Goal: Check status: Check status

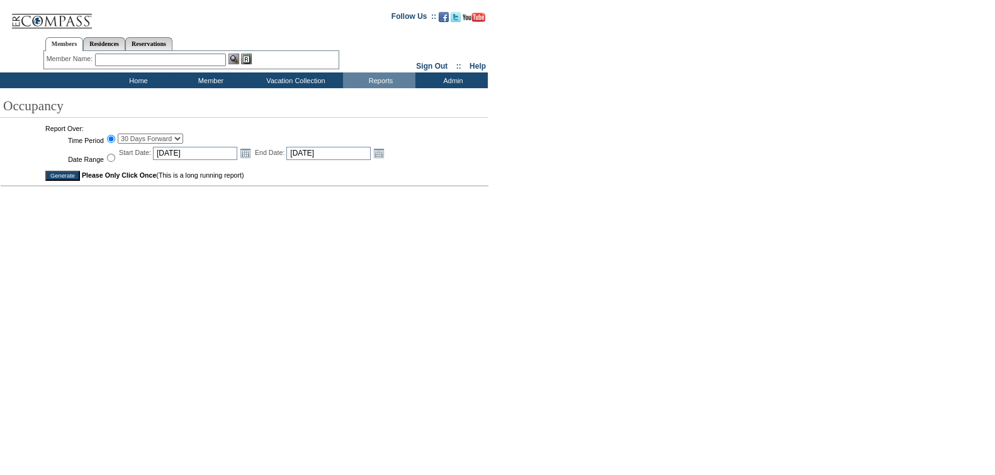
click at [138, 139] on select "30 Days Forward 60 Days Forward 90 Days Forward [DATE] [DATE] [DATE] [DATE] [DA…" at bounding box center [150, 138] width 65 height 10
select select "-1"
click at [118, 134] on select "30 Days Forward 60 Days Forward 90 Days Forward [DATE] [DATE] [DATE] [DATE] [DA…" at bounding box center [150, 138] width 65 height 10
click at [69, 181] on input "Generate" at bounding box center [62, 176] width 35 height 10
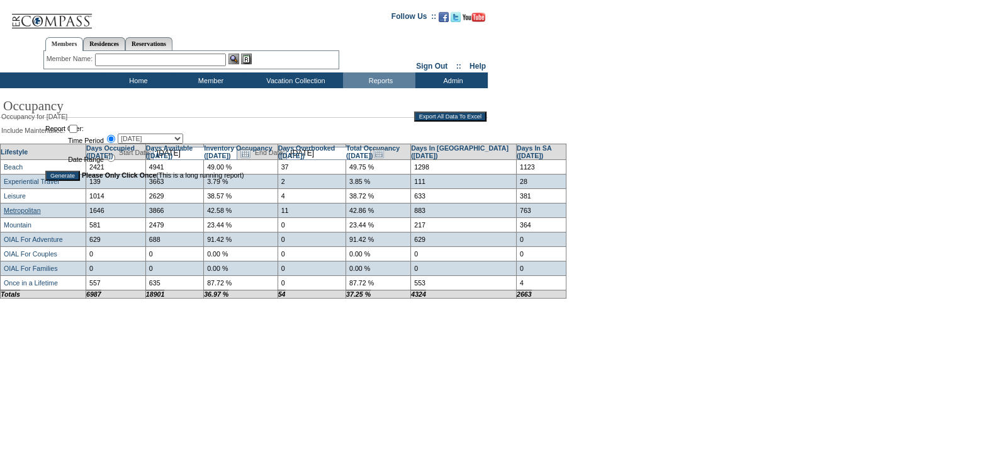
click at [27, 214] on link "Metropolitan" at bounding box center [22, 210] width 37 height 8
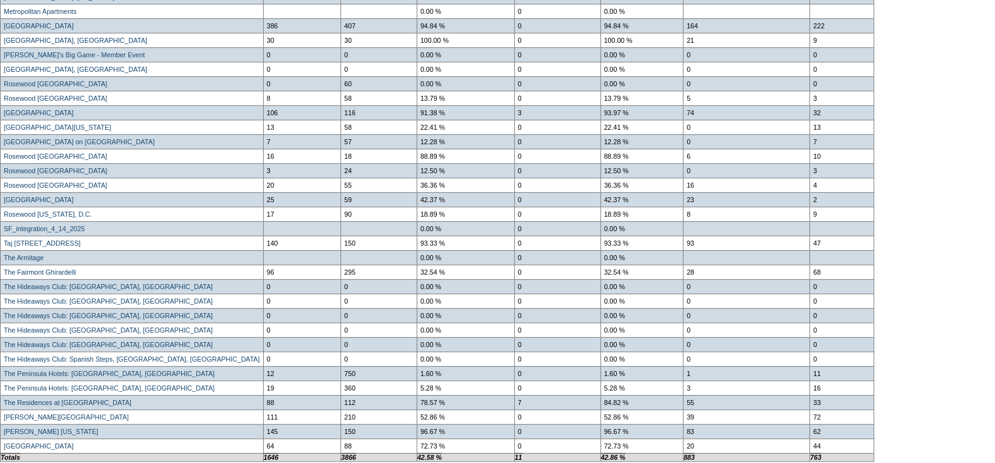
scroll to position [702, 0]
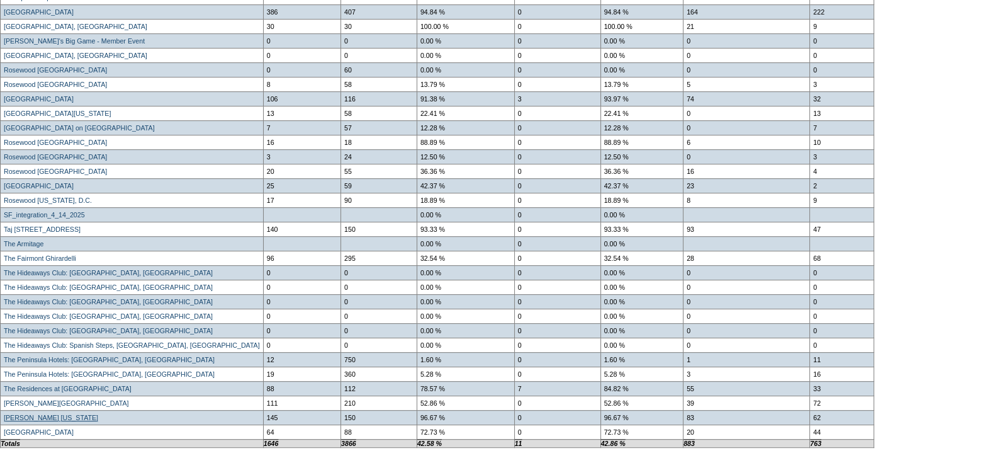
click at [53, 414] on link "[PERSON_NAME] [US_STATE]" at bounding box center [51, 418] width 94 height 8
